Goal: Transaction & Acquisition: Book appointment/travel/reservation

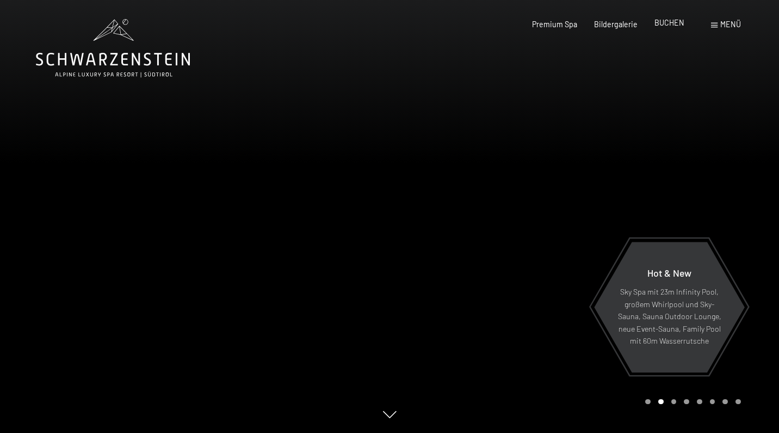
click at [674, 27] on span "BUCHEN" at bounding box center [669, 22] width 30 height 9
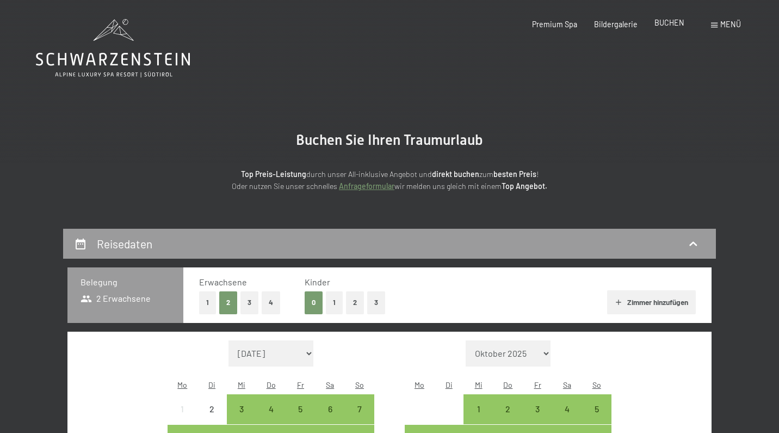
click at [675, 25] on span "BUCHEN" at bounding box center [669, 22] width 30 height 9
click at [675, 25] on span "BUCHEN" at bounding box center [669, 24] width 30 height 9
click at [722, 25] on span "Menü" at bounding box center [730, 24] width 21 height 9
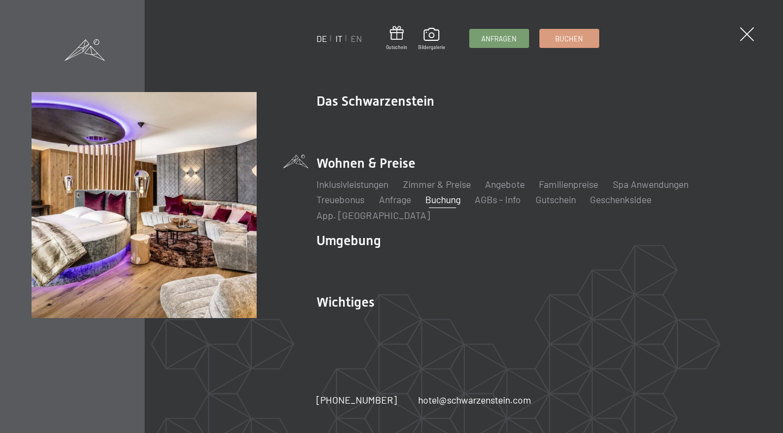
click at [337, 36] on link "IT" at bounding box center [339, 38] width 7 height 10
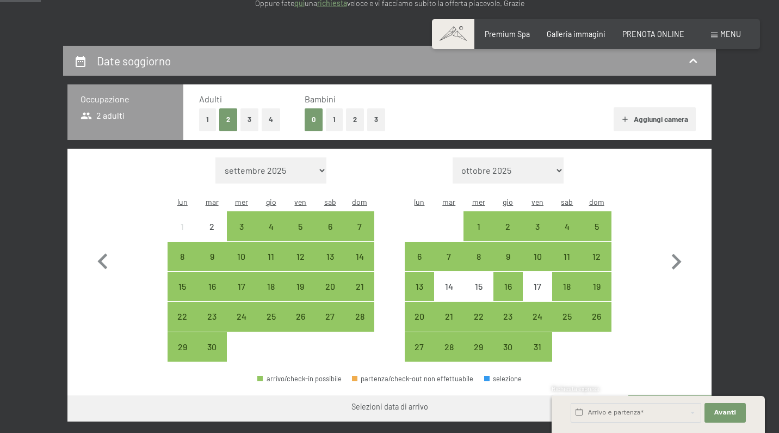
scroll to position [192, 0]
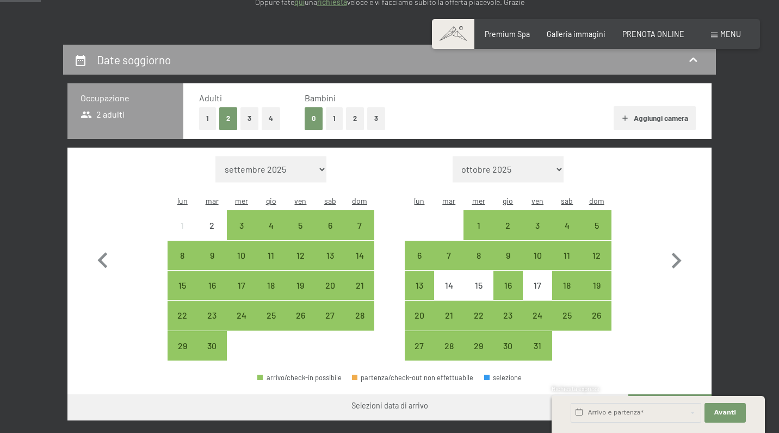
click at [357, 115] on button "2" at bounding box center [355, 118] width 18 height 22
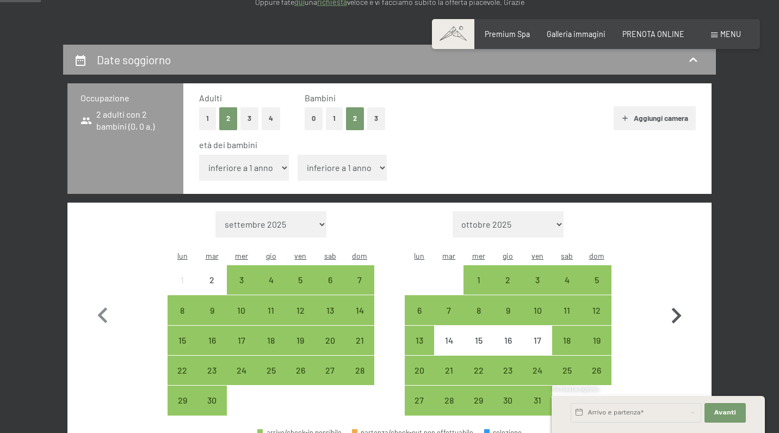
click at [674, 300] on icon "button" at bounding box center [676, 316] width 32 height 32
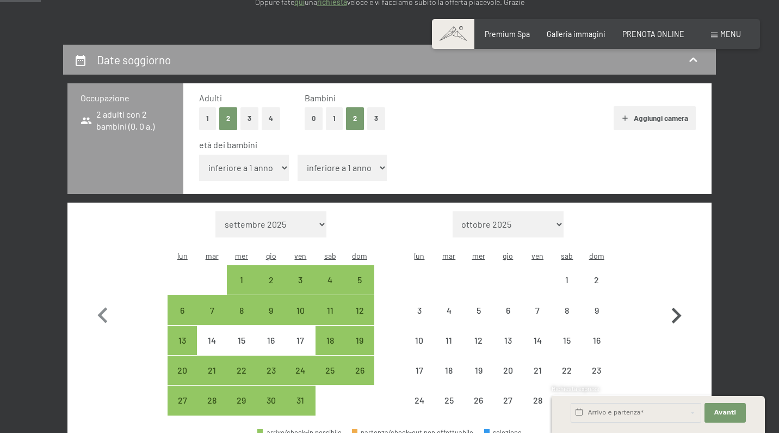
click at [674, 300] on icon "button" at bounding box center [676, 316] width 32 height 32
select select "[DATE]"
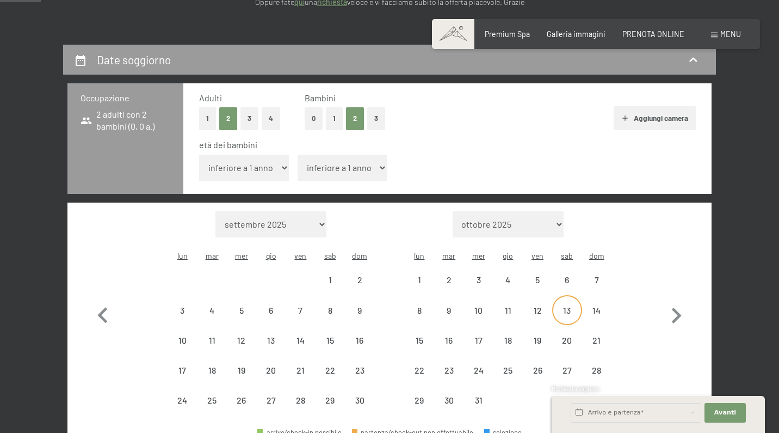
select select "[DATE]"
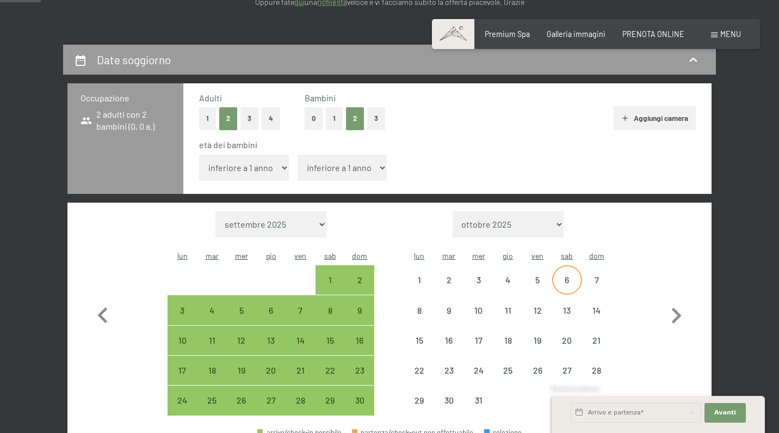
select select "[DATE]"
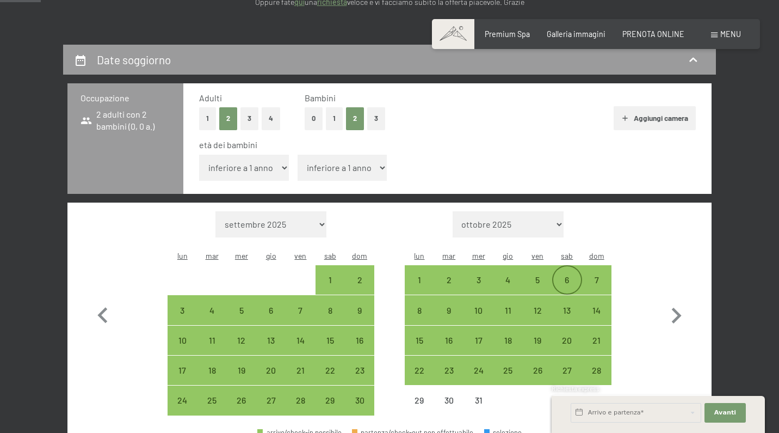
click at [569, 275] on div "6" at bounding box center [566, 288] width 27 height 27
select select "[DATE]"
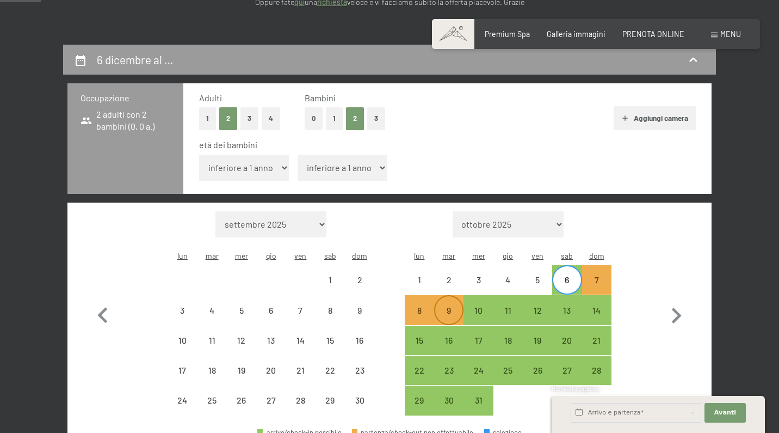
click at [449, 306] on div "9" at bounding box center [448, 319] width 27 height 27
select select "[DATE]"
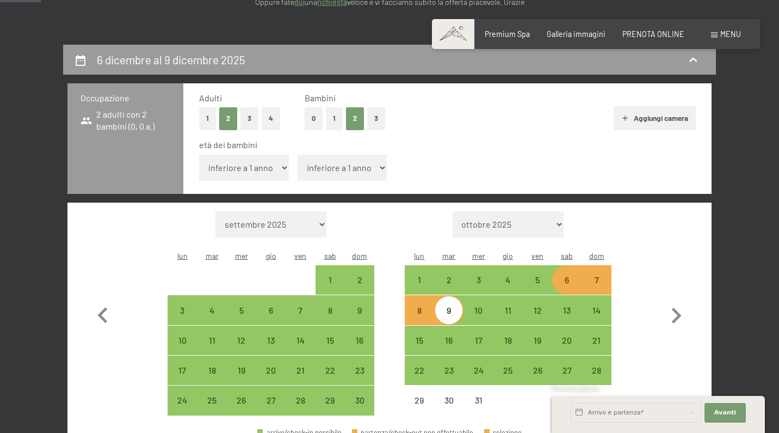
select select "8"
select select "[DATE]"
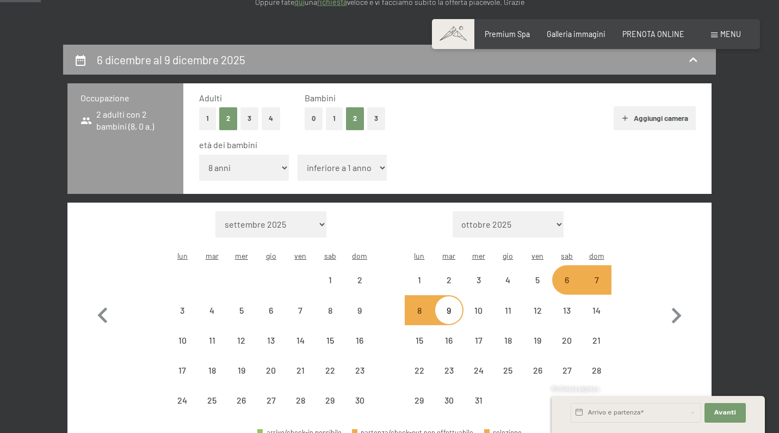
click at [337, 161] on select "inferiore a 1 anno 1 anno 2 anni 3 anni 4 anni 5 anni 6 anni 7 anni 8 anni 9 an…" at bounding box center [343, 168] width 90 height 26
select select "[DATE]"
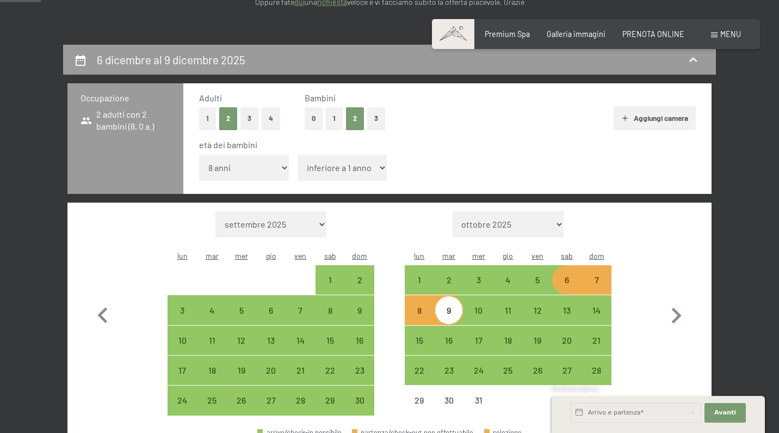
select select "6"
select select "[DATE]"
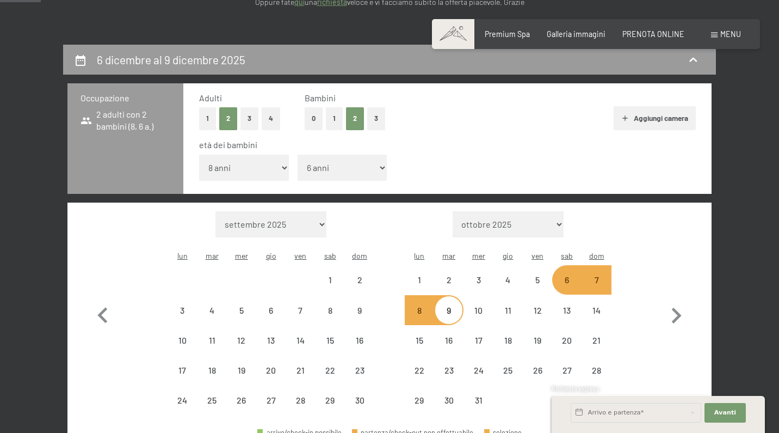
click at [480, 130] on div "Adulti 1 2 3 4 Bambini 0 1 2 3 Aggiungi camera età dei bambini inferiore a 1 an…" at bounding box center [447, 138] width 528 height 110
select select "[DATE]"
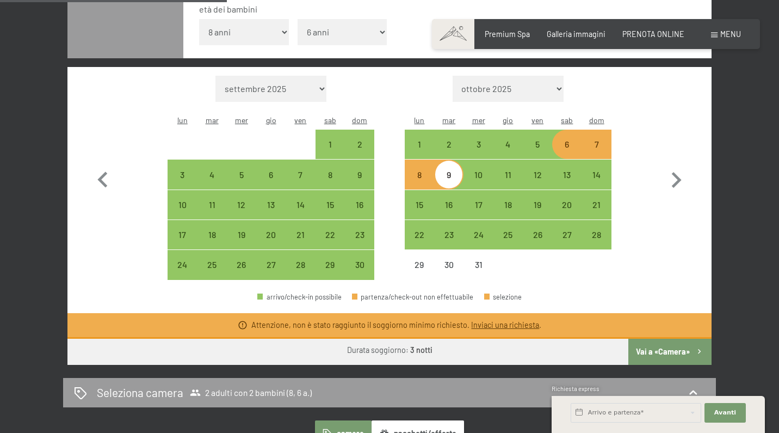
scroll to position [320, 0]
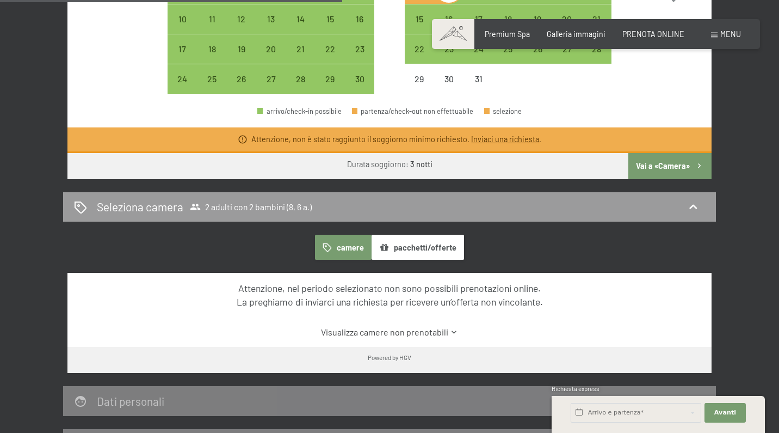
click at [658, 153] on button "Vai a «Camera»" at bounding box center [669, 166] width 83 height 26
select select "[DATE]"
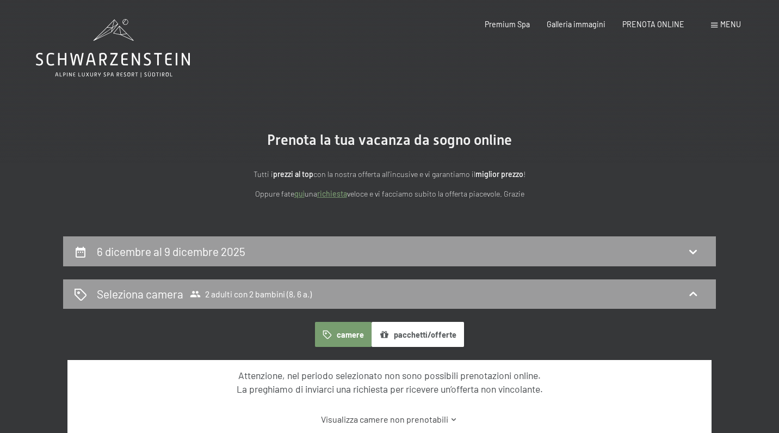
scroll to position [0, 0]
click at [505, 190] on p "Oppure fate quì una richiesta veloce e vi facciamo subito la offerta piacevole.…" at bounding box center [389, 194] width 479 height 13
click at [110, 36] on icon at bounding box center [113, 48] width 154 height 58
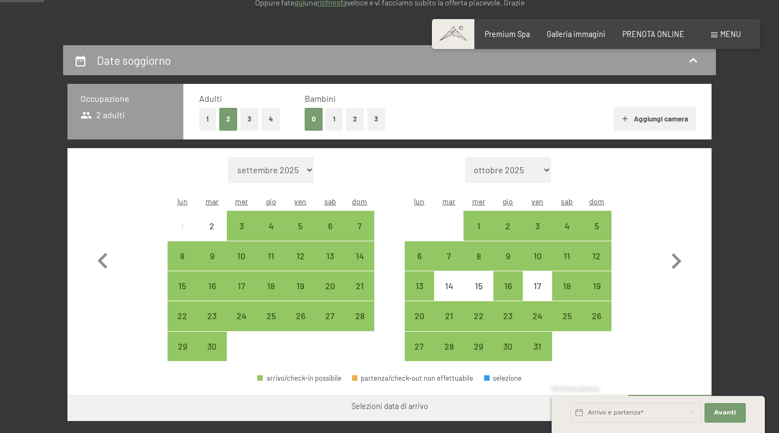
scroll to position [209, 0]
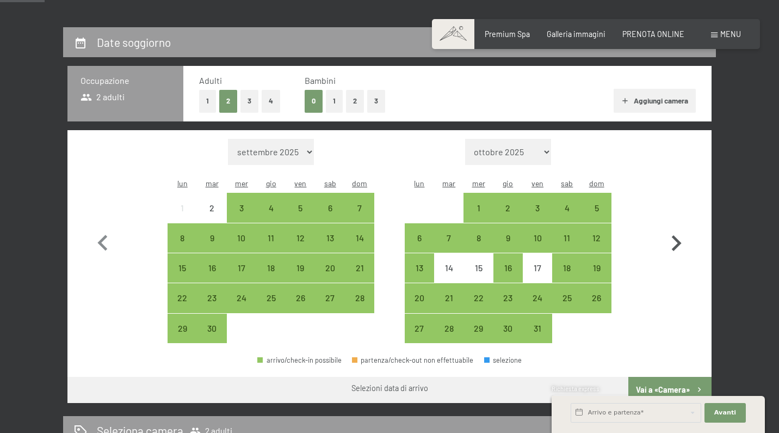
click at [676, 235] on icon "button" at bounding box center [677, 243] width 10 height 16
select select "[DATE]"
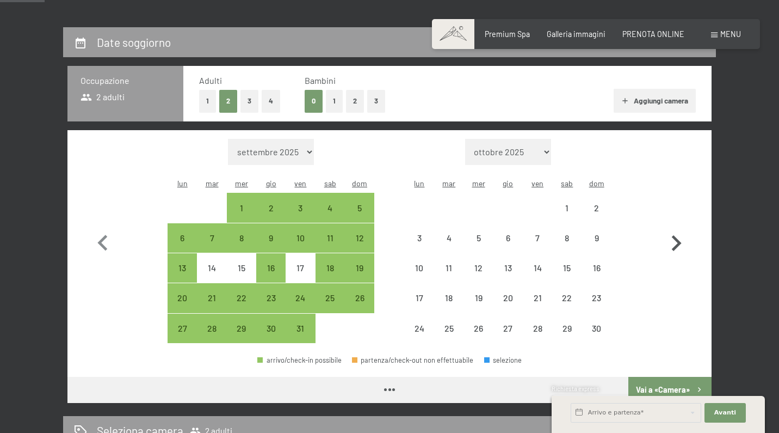
click at [676, 235] on icon "button" at bounding box center [677, 243] width 10 height 16
select select "[DATE]"
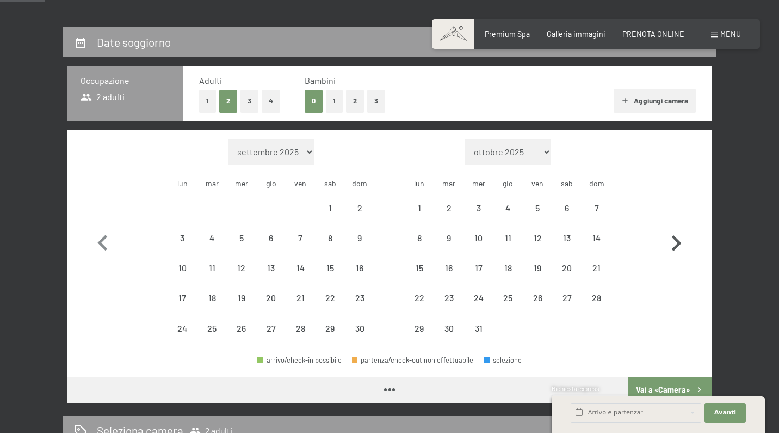
select select "[DATE]"
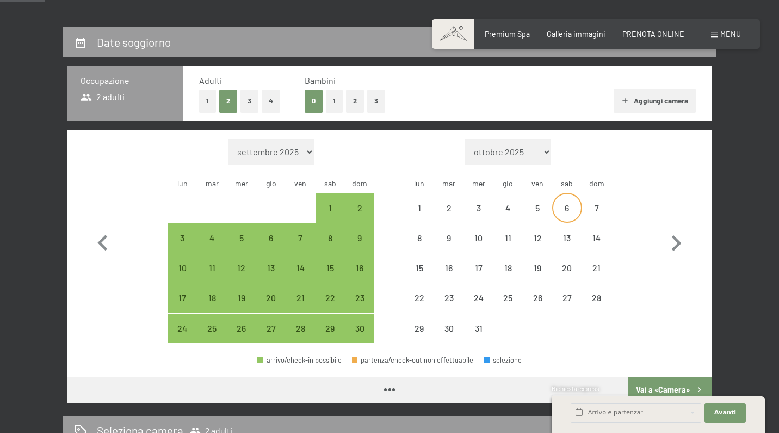
select select "[DATE]"
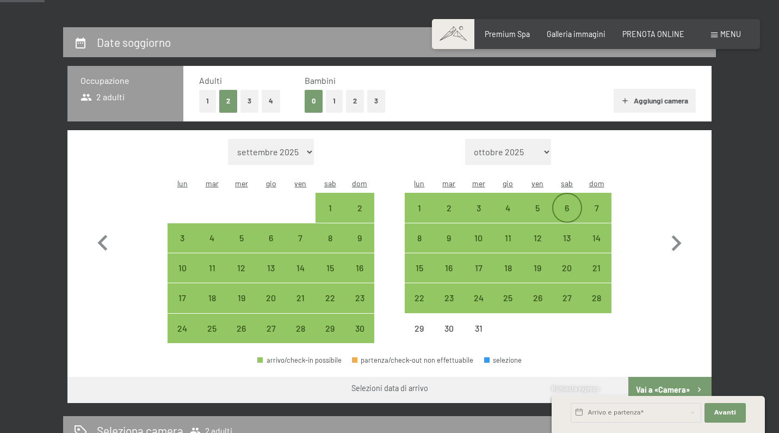
click at [575, 203] on div "6" at bounding box center [566, 216] width 27 height 27
select select "[DATE]"
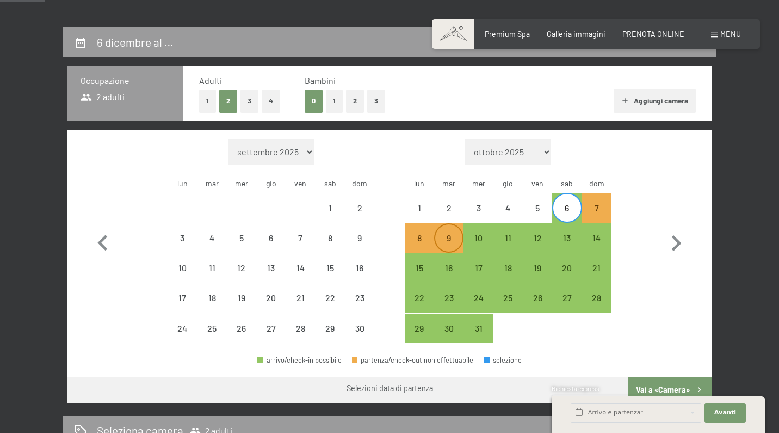
click at [448, 233] on div "9" at bounding box center [448, 246] width 27 height 27
select select "[DATE]"
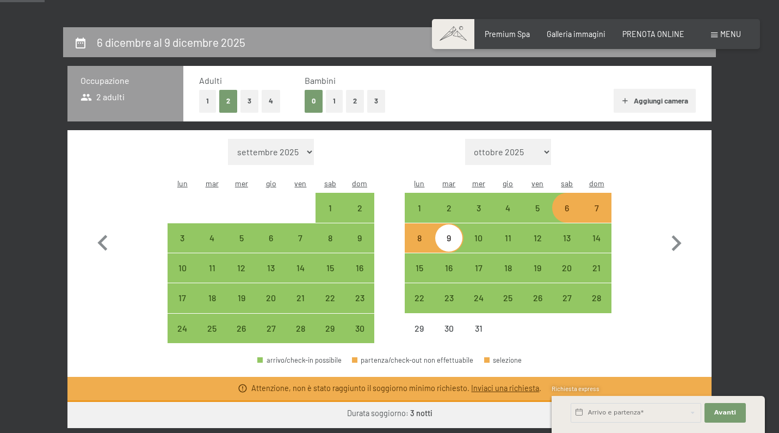
click at [246, 383] on icon at bounding box center [243, 388] width 10 height 10
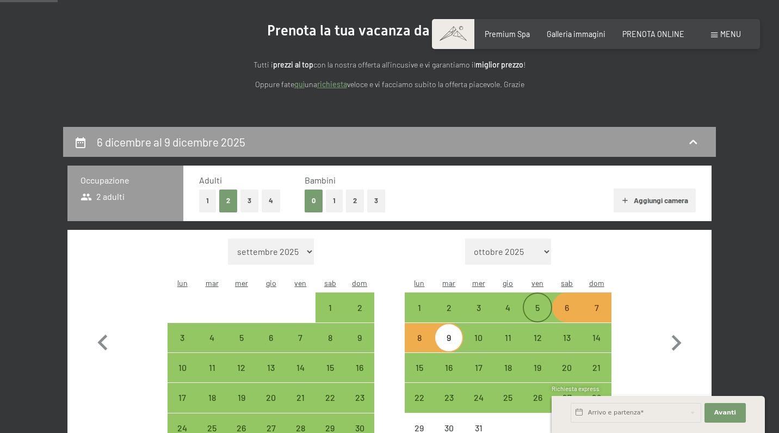
scroll to position [83, 0]
